Goal: Information Seeking & Learning: Learn about a topic

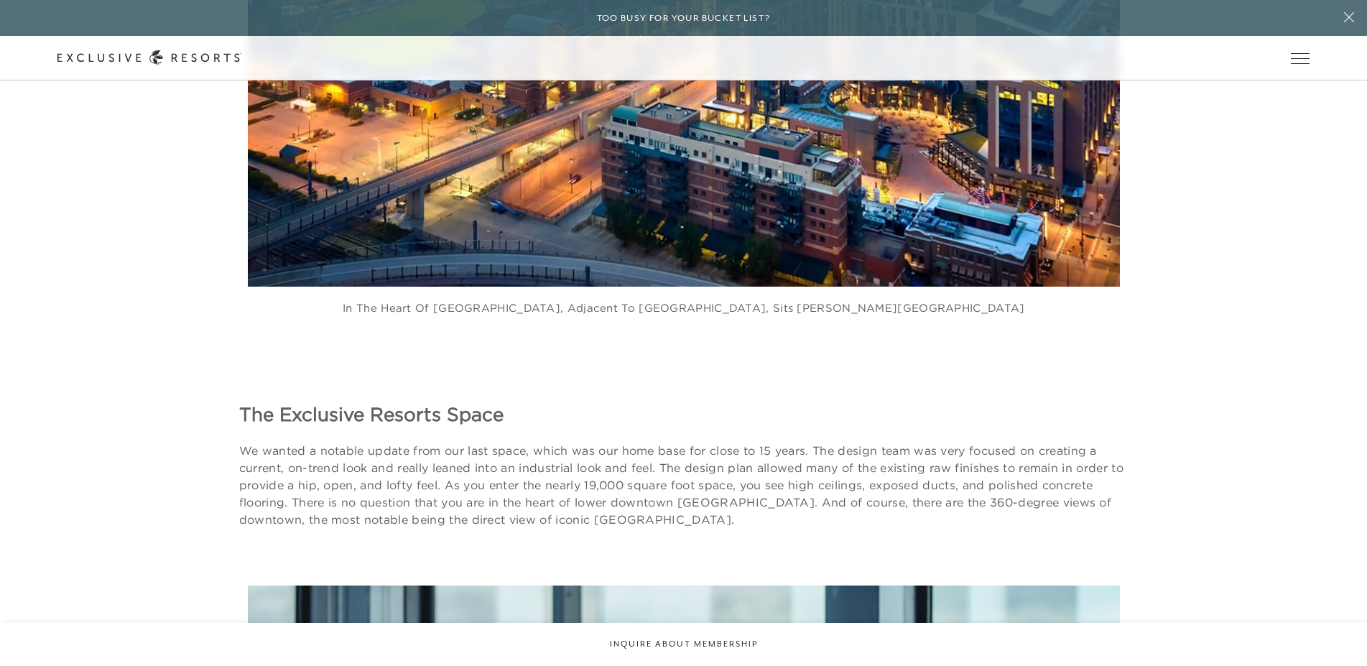
scroll to position [1759, 0]
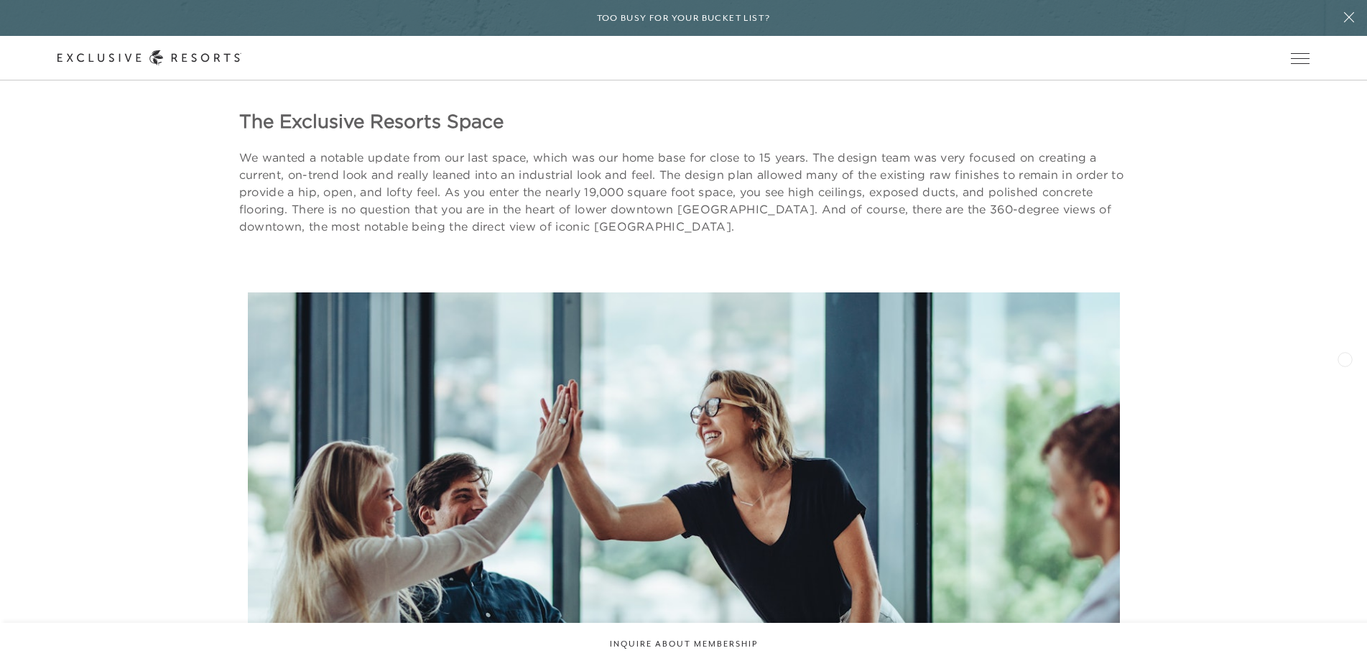
click at [1337, 351] on div "Our space has open layouts, ample natural light, and state-of-the-art technology" at bounding box center [924, 588] width 1367 height 593
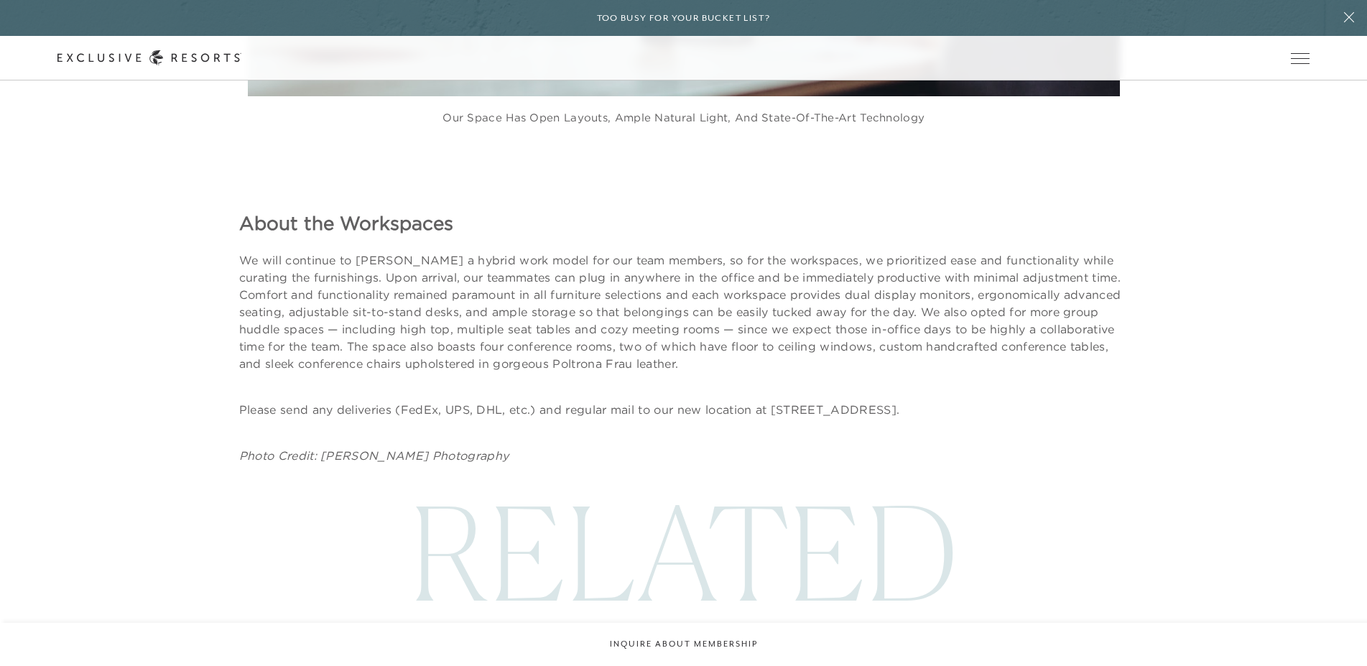
scroll to position [2565, 0]
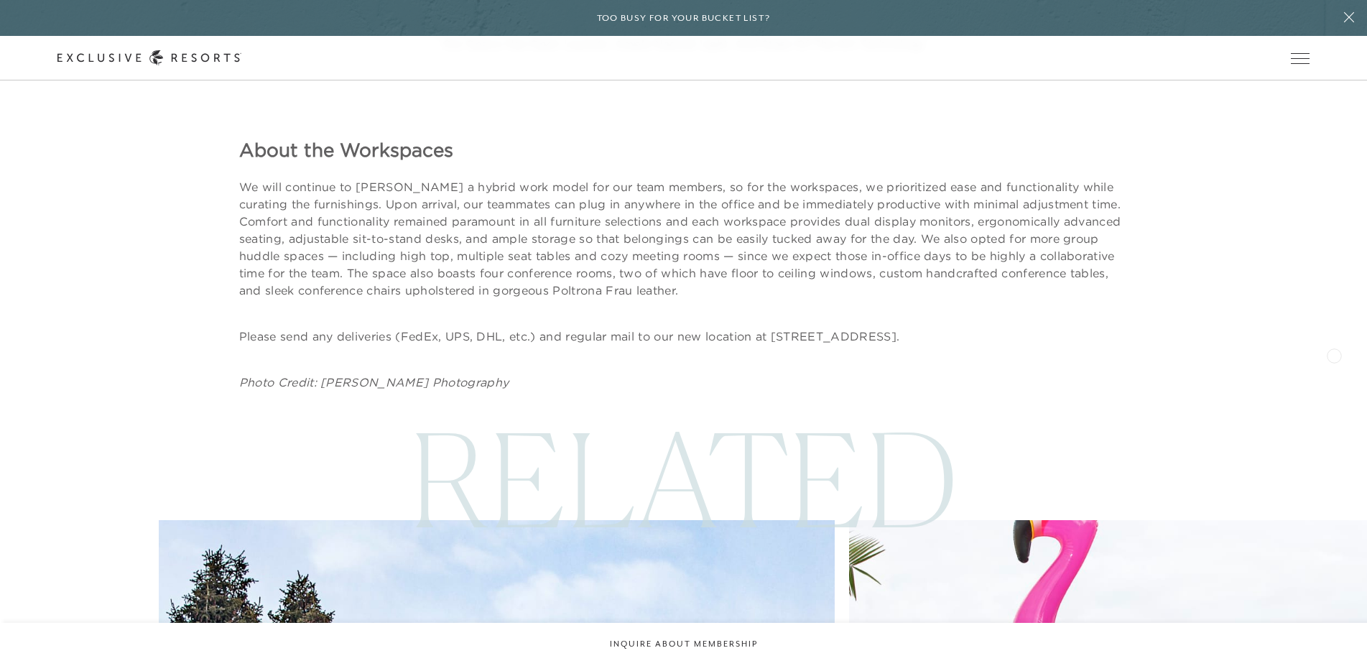
click at [1338, 351] on div "About the Workspaces We will continue to [PERSON_NAME] a hybrid work model for …" at bounding box center [683, 235] width 1367 height 310
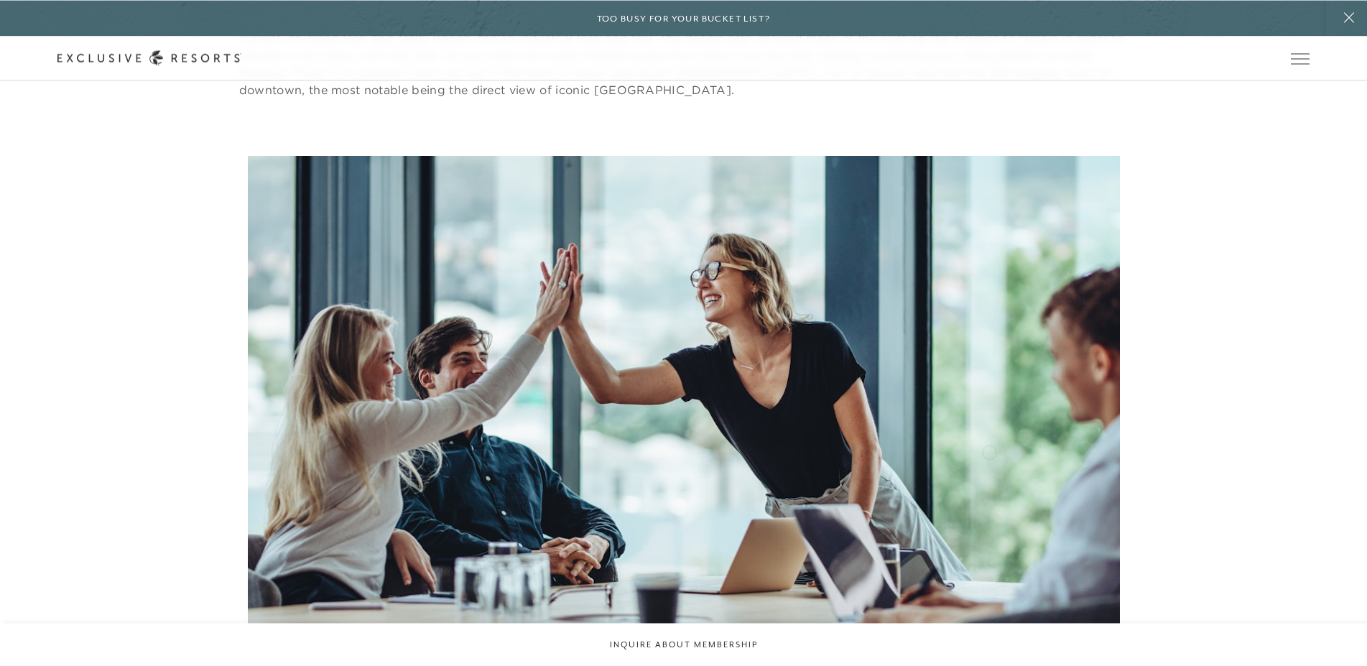
scroll to position [1932, 0]
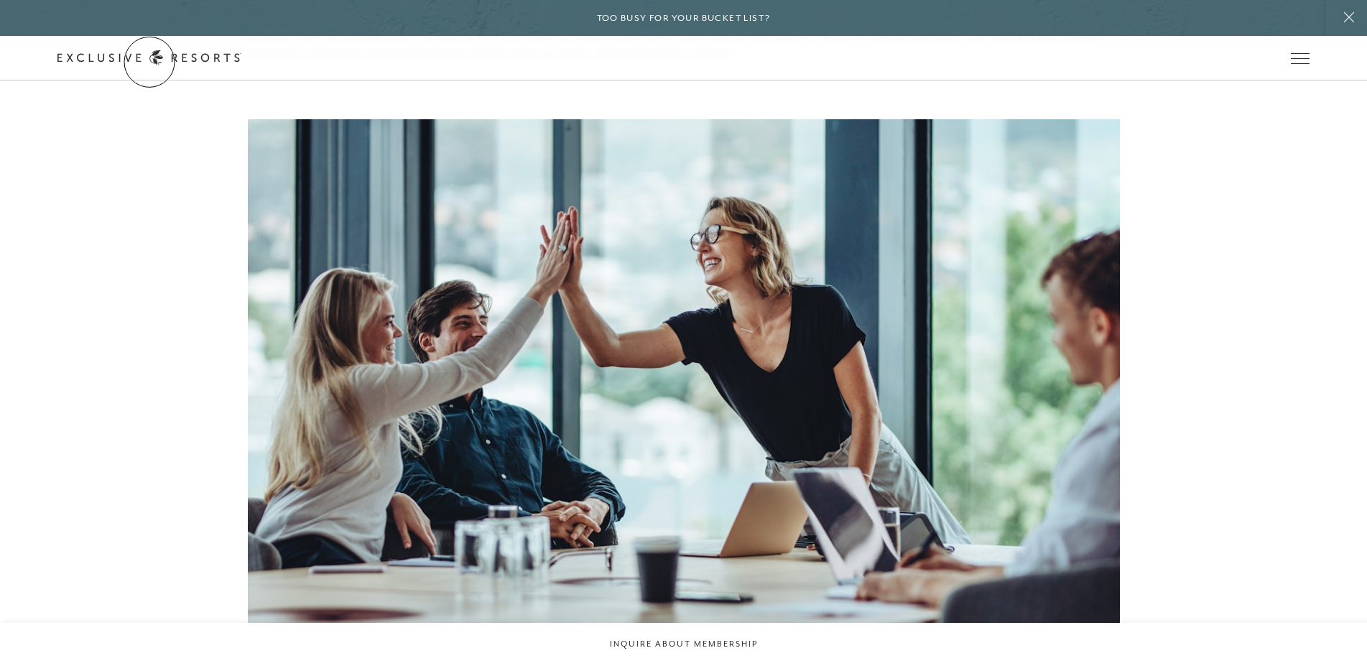
click at [0, 0] on link "Get Started" at bounding box center [0, 0] width 0 height 0
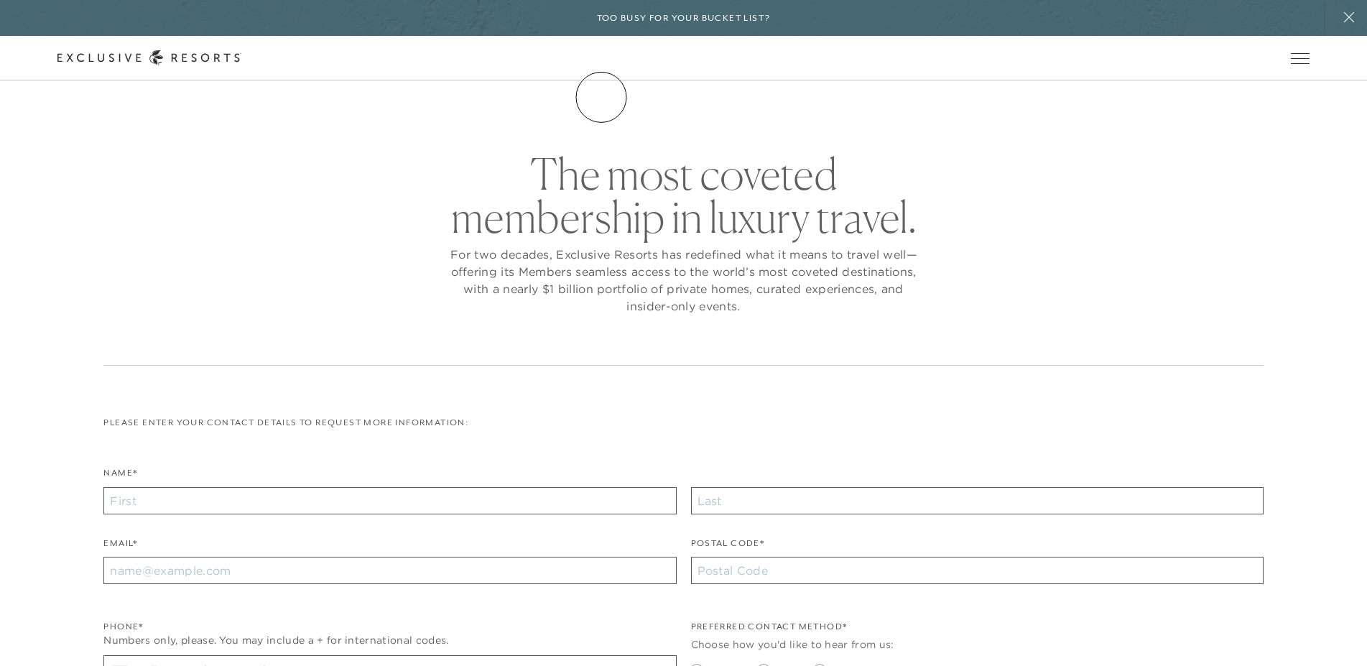
click at [0, 0] on link "The Collection" at bounding box center [0, 0] width 0 height 0
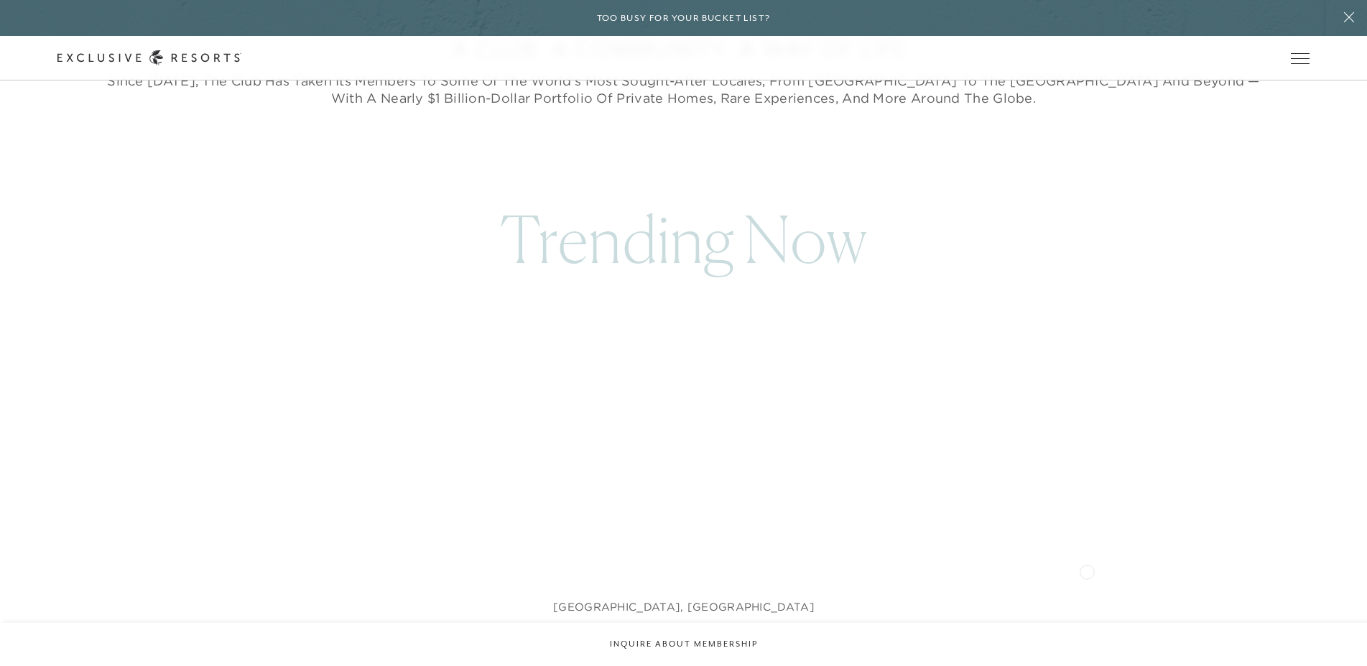
scroll to position [806, 0]
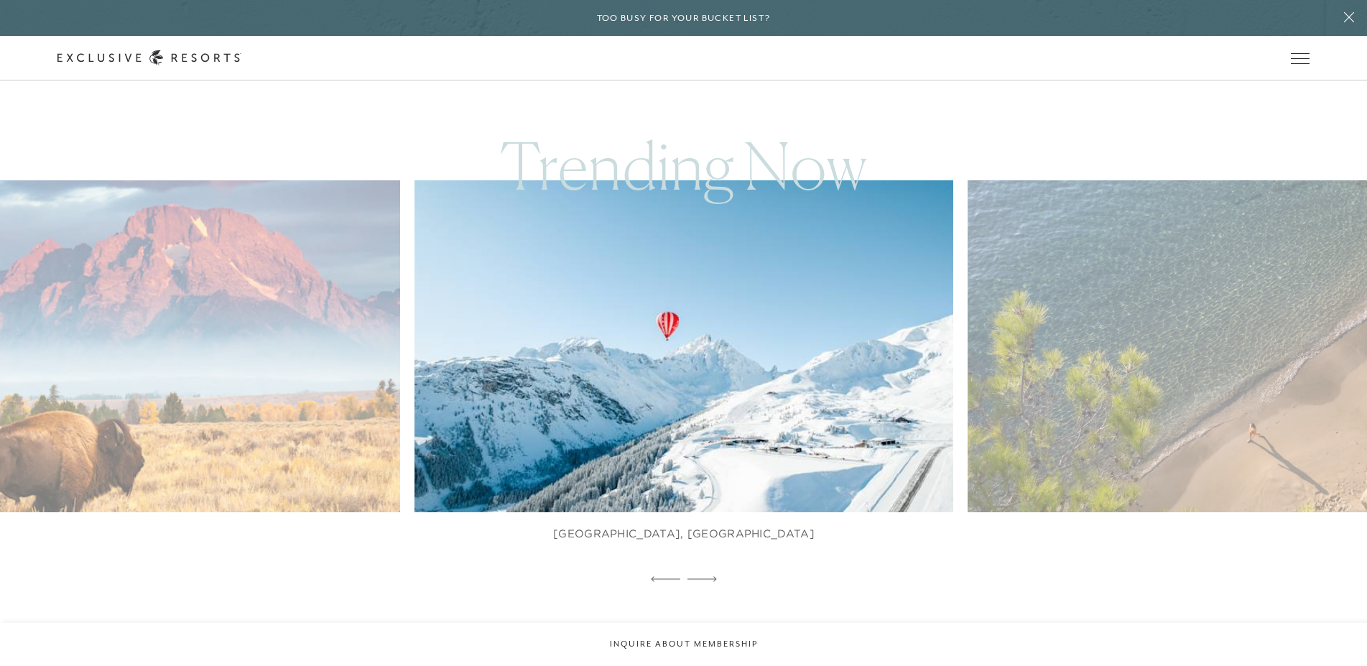
click at [641, 360] on img at bounding box center [701, 346] width 593 height 365
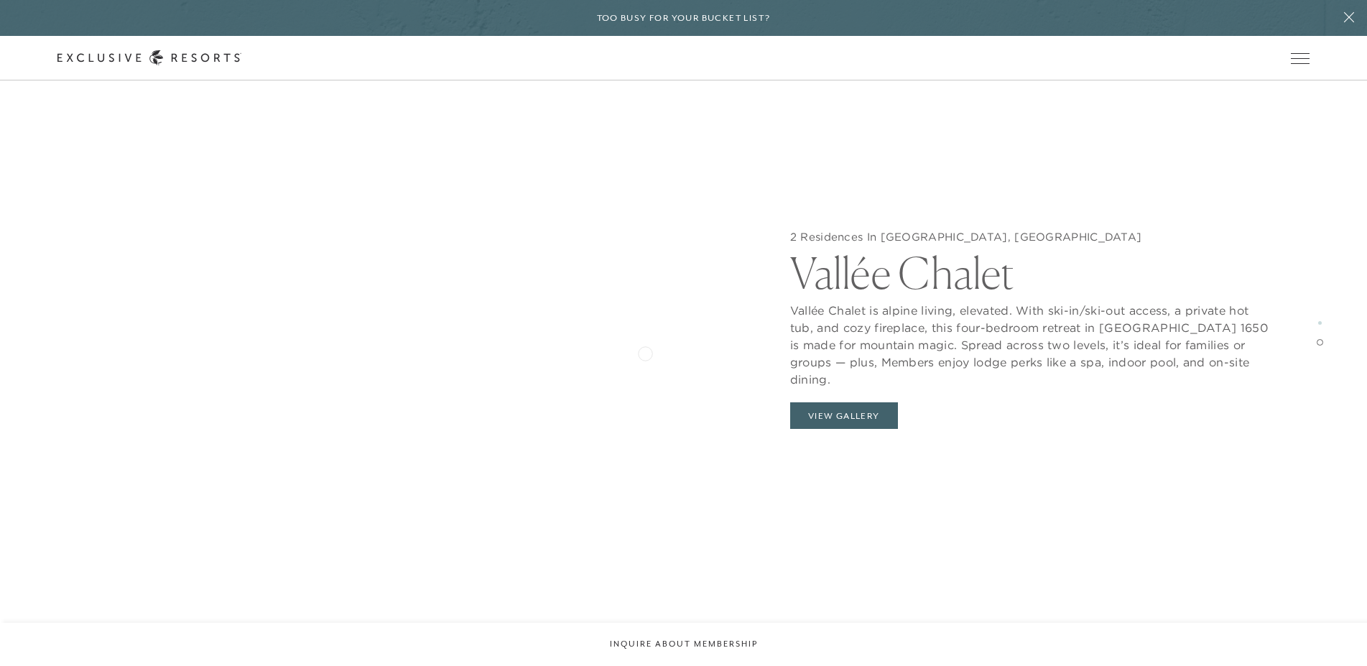
scroll to position [2711, 0]
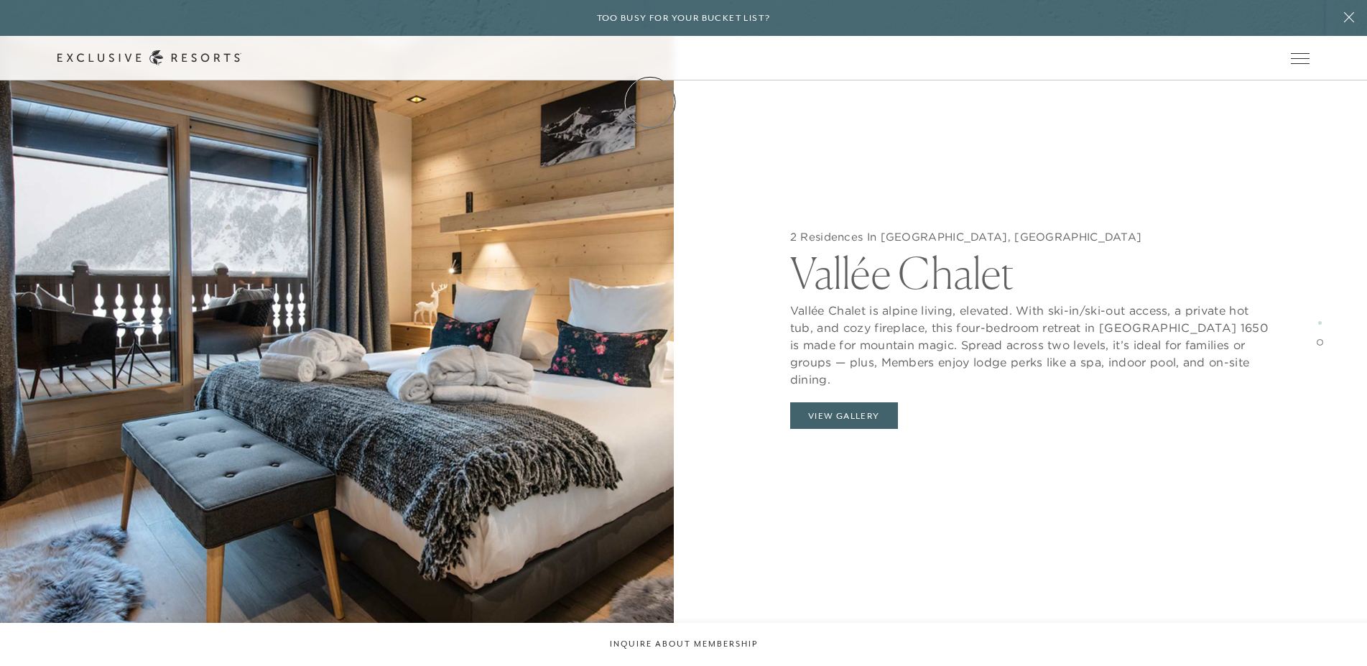
click at [0, 0] on link "How it works" at bounding box center [0, 0] width 0 height 0
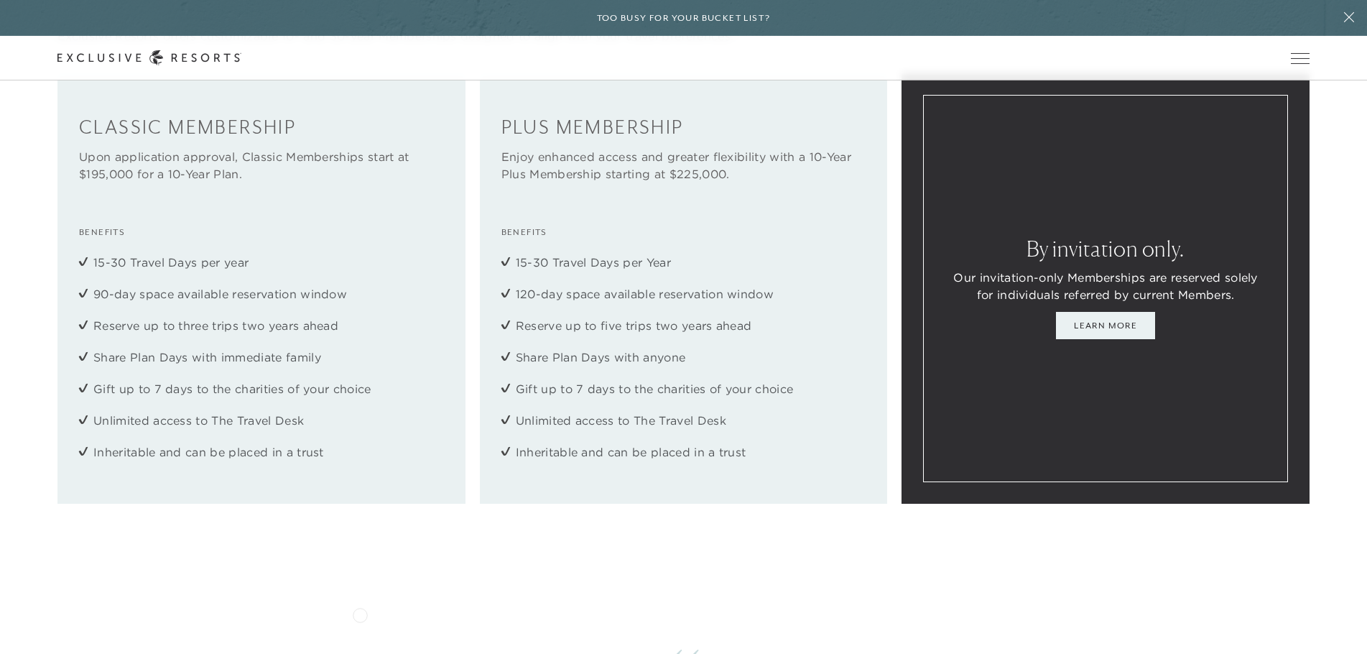
scroll to position [2052, 0]
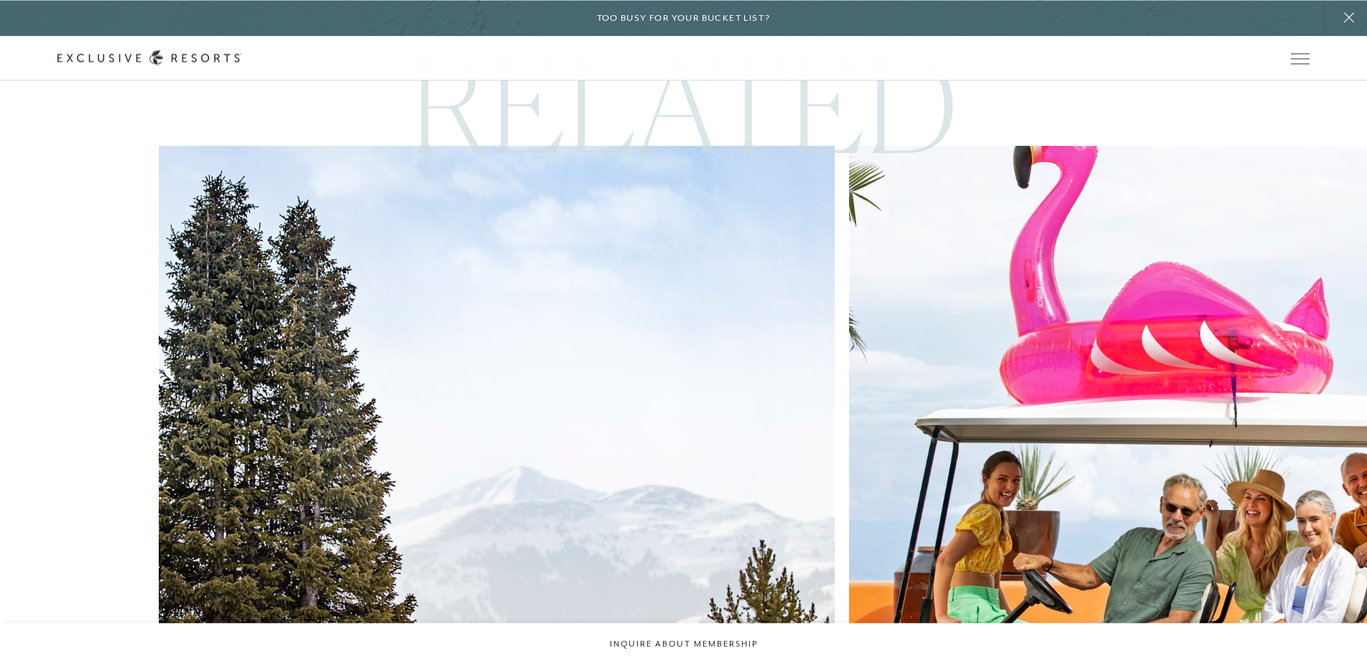
scroll to position [3004, 0]
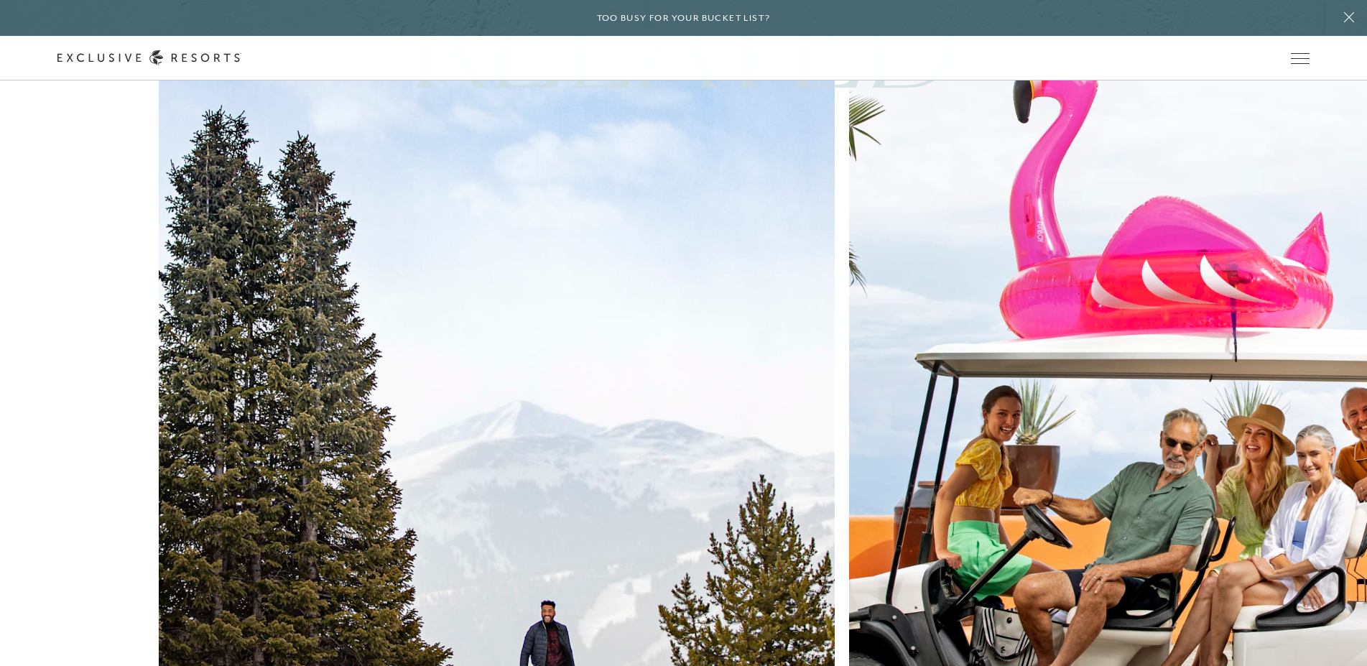
click at [211, 329] on img at bounding box center [497, 419] width 744 height 744
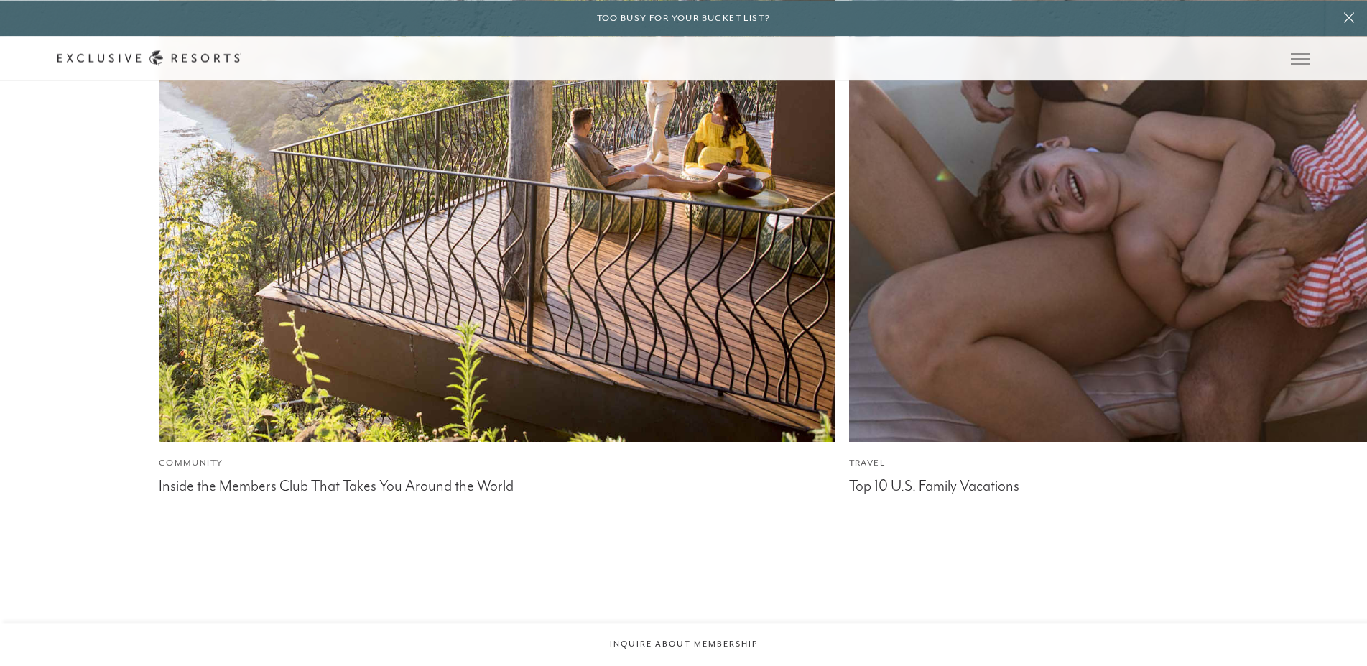
scroll to position [3856, 0]
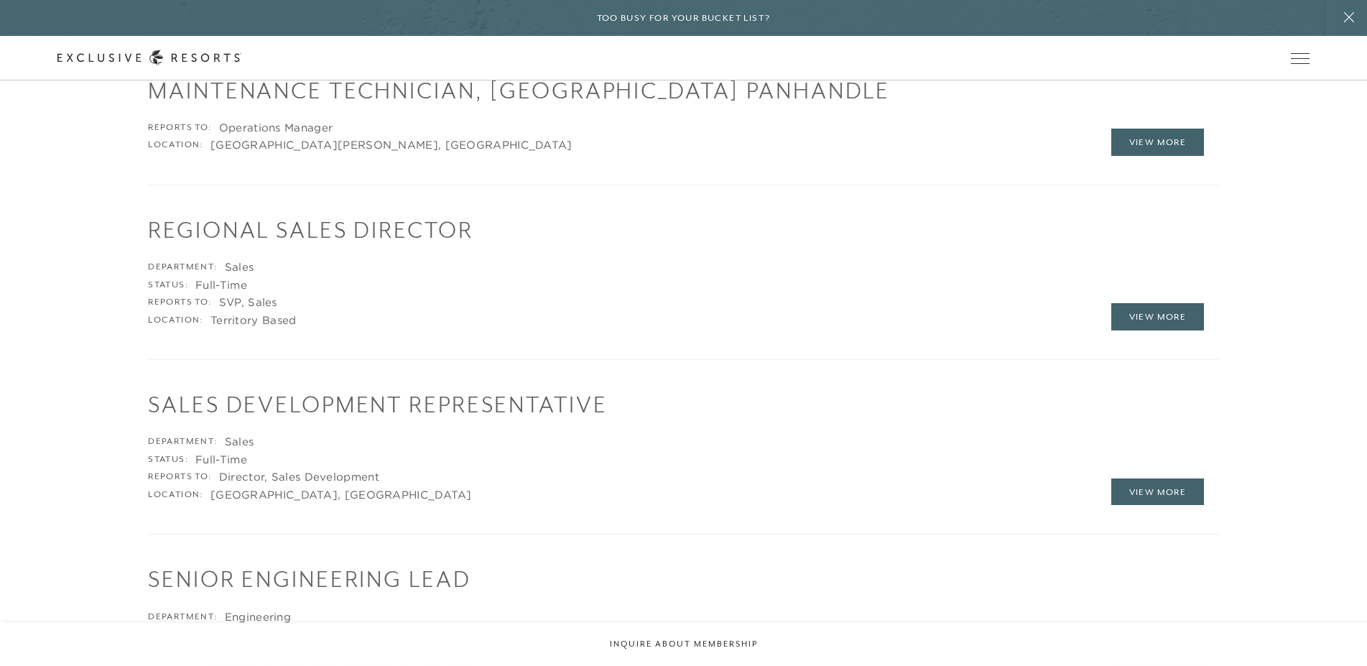
scroll to position [2565, 0]
click at [1157, 485] on link "View More" at bounding box center [1157, 491] width 93 height 27
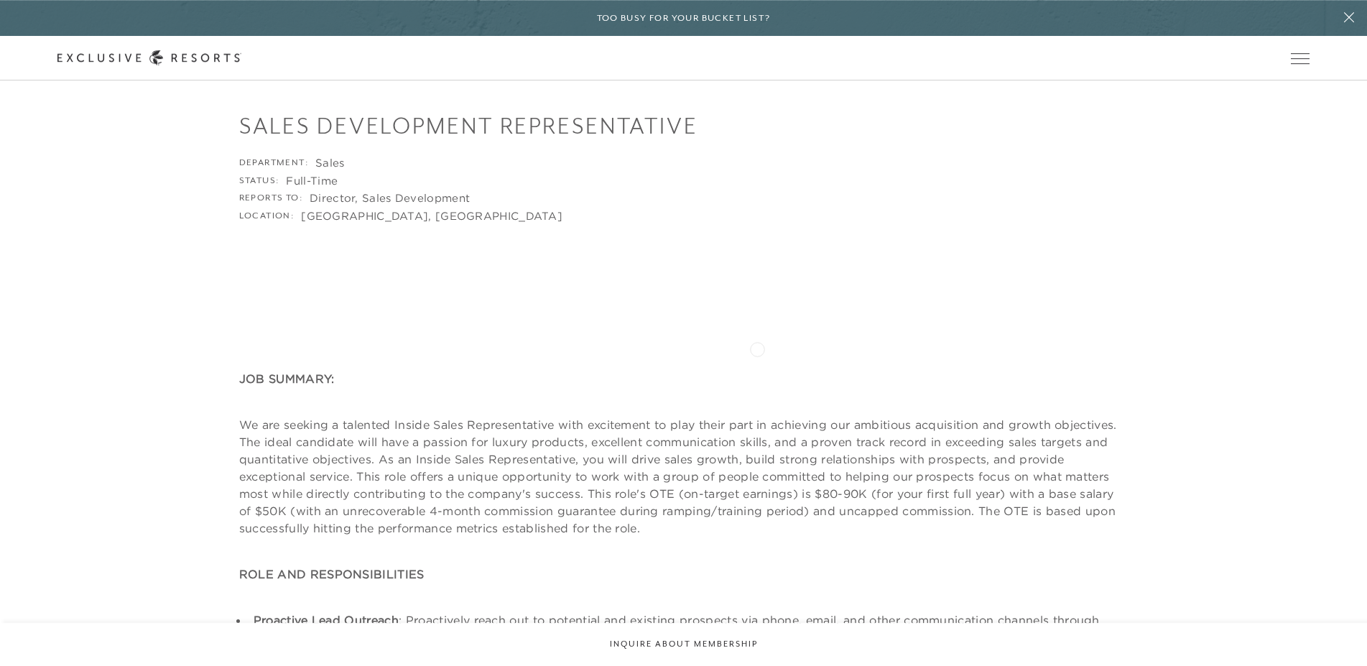
scroll to position [147, 0]
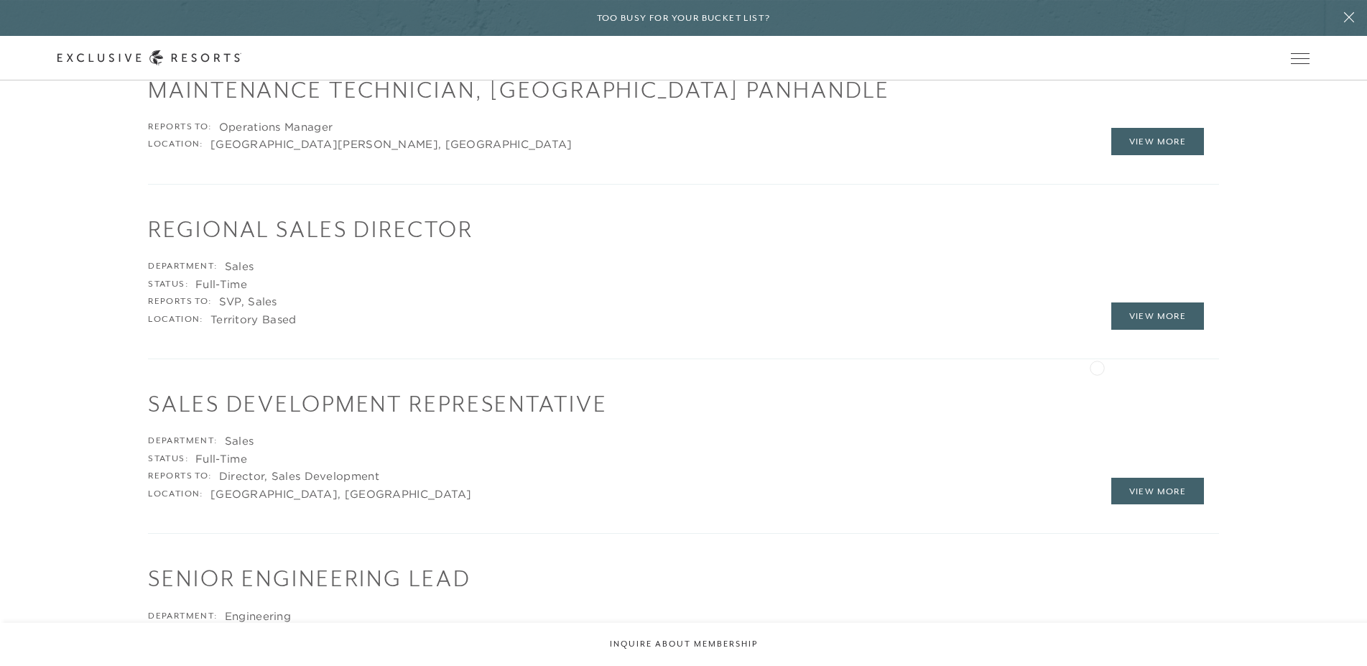
scroll to position [2470, 0]
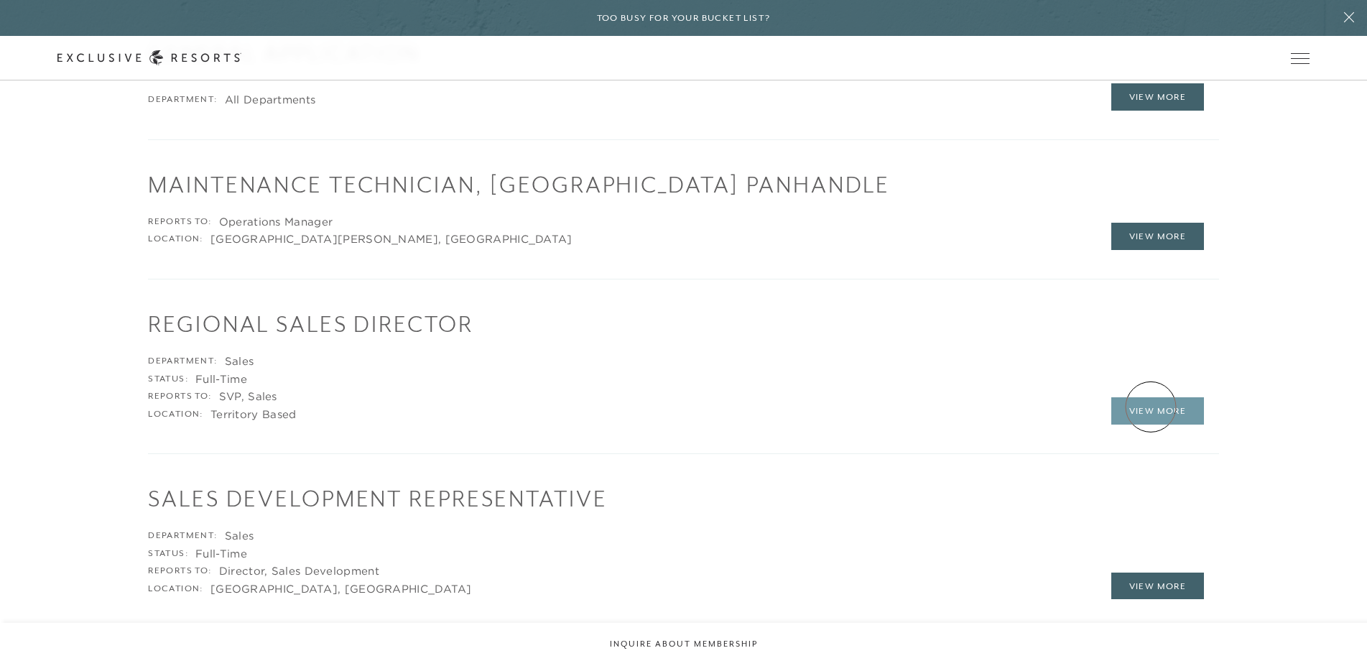
click at [1151, 407] on link "View More" at bounding box center [1157, 410] width 93 height 27
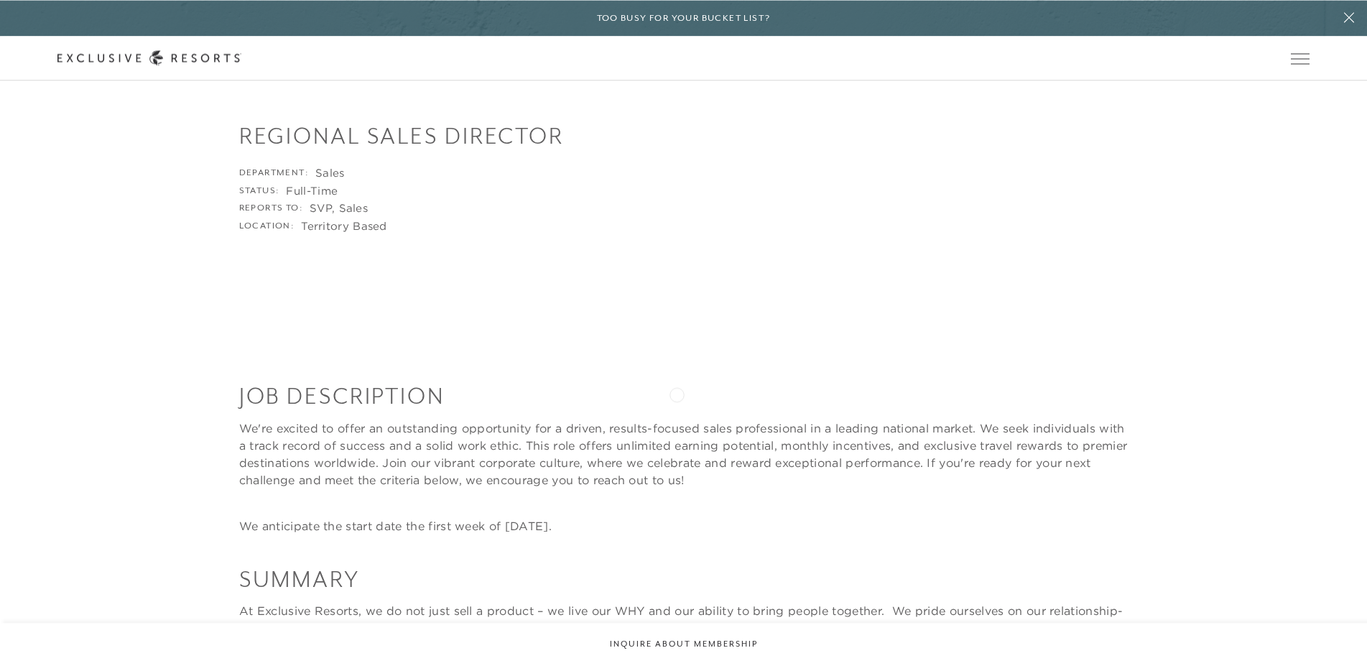
scroll to position [73, 0]
